Goal: Information Seeking & Learning: Learn about a topic

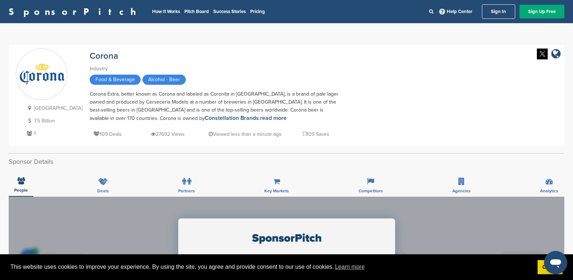
click at [385, 77] on div "[GEOGRAPHIC_DATA] 7.5 Billion 1 Corona Industry Food & Beverage Alcohol - Beer …" at bounding box center [286, 95] width 541 height 94
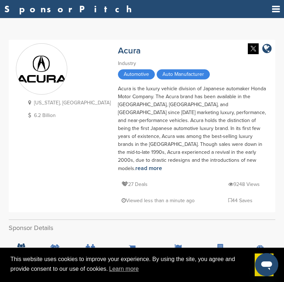
click at [150, 135] on div "Acura is the luxury vehicle division of Japanese automaker Honda Motor Company.…" at bounding box center [193, 129] width 150 height 88
click at [162, 165] on link "read more" at bounding box center [148, 168] width 27 height 7
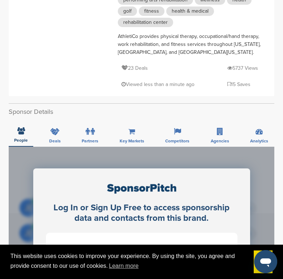
scroll to position [145, 0]
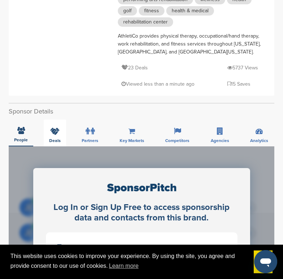
click at [60, 120] on div "Deals" at bounding box center [55, 133] width 22 height 27
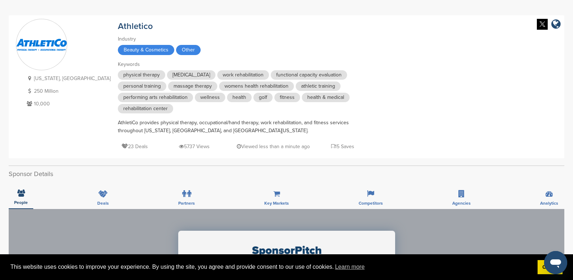
scroll to position [0, 0]
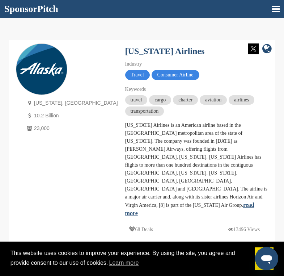
click at [149, 201] on link "read more" at bounding box center [189, 208] width 129 height 14
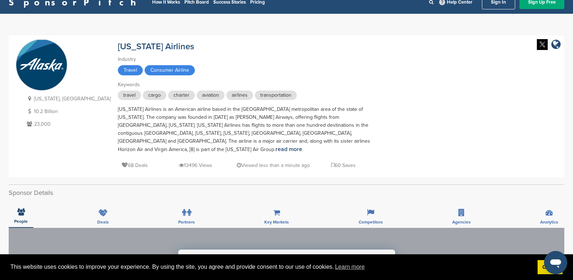
scroll to position [36, 0]
